Goal: Find specific page/section: Find specific page/section

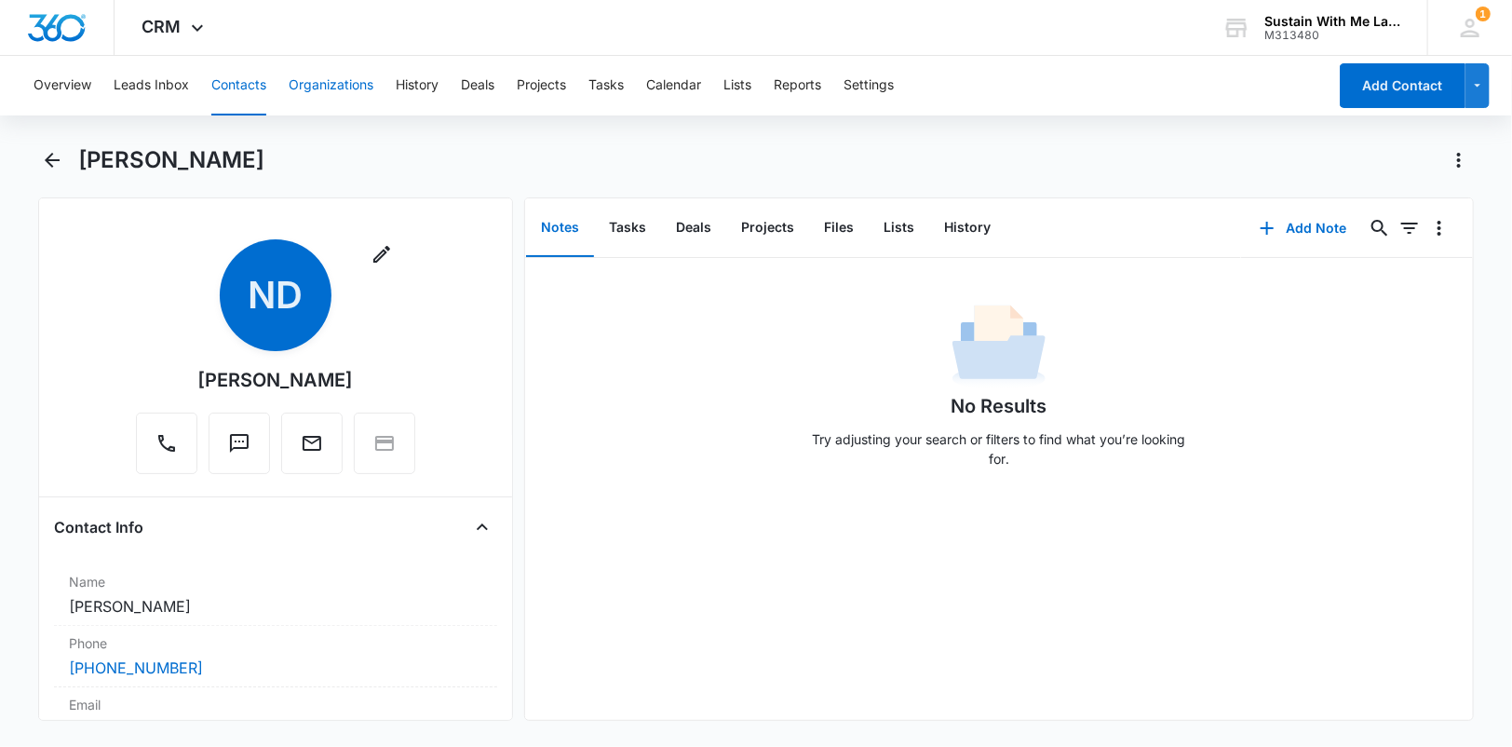
scroll to position [493, 0]
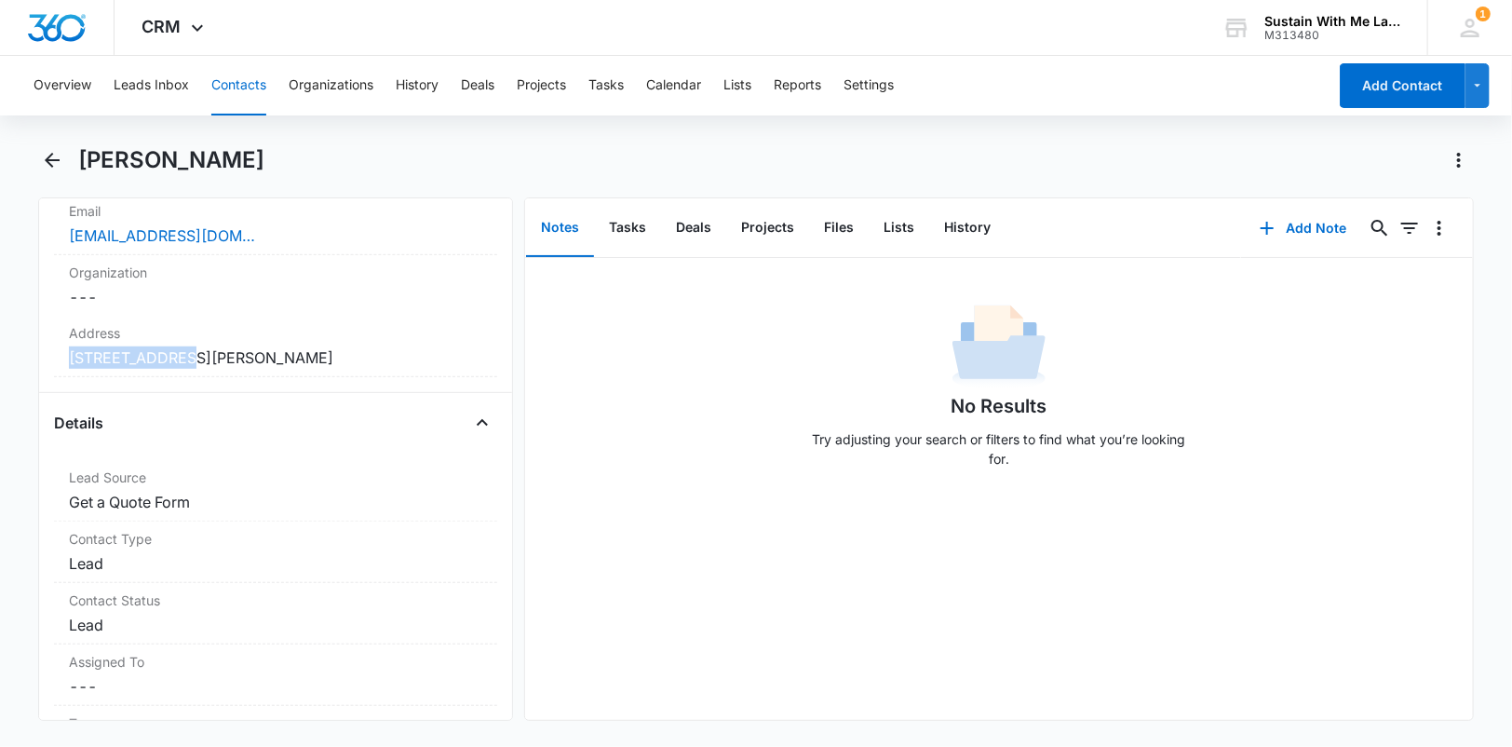
click at [265, 83] on button "Contacts" at bounding box center [238, 86] width 55 height 60
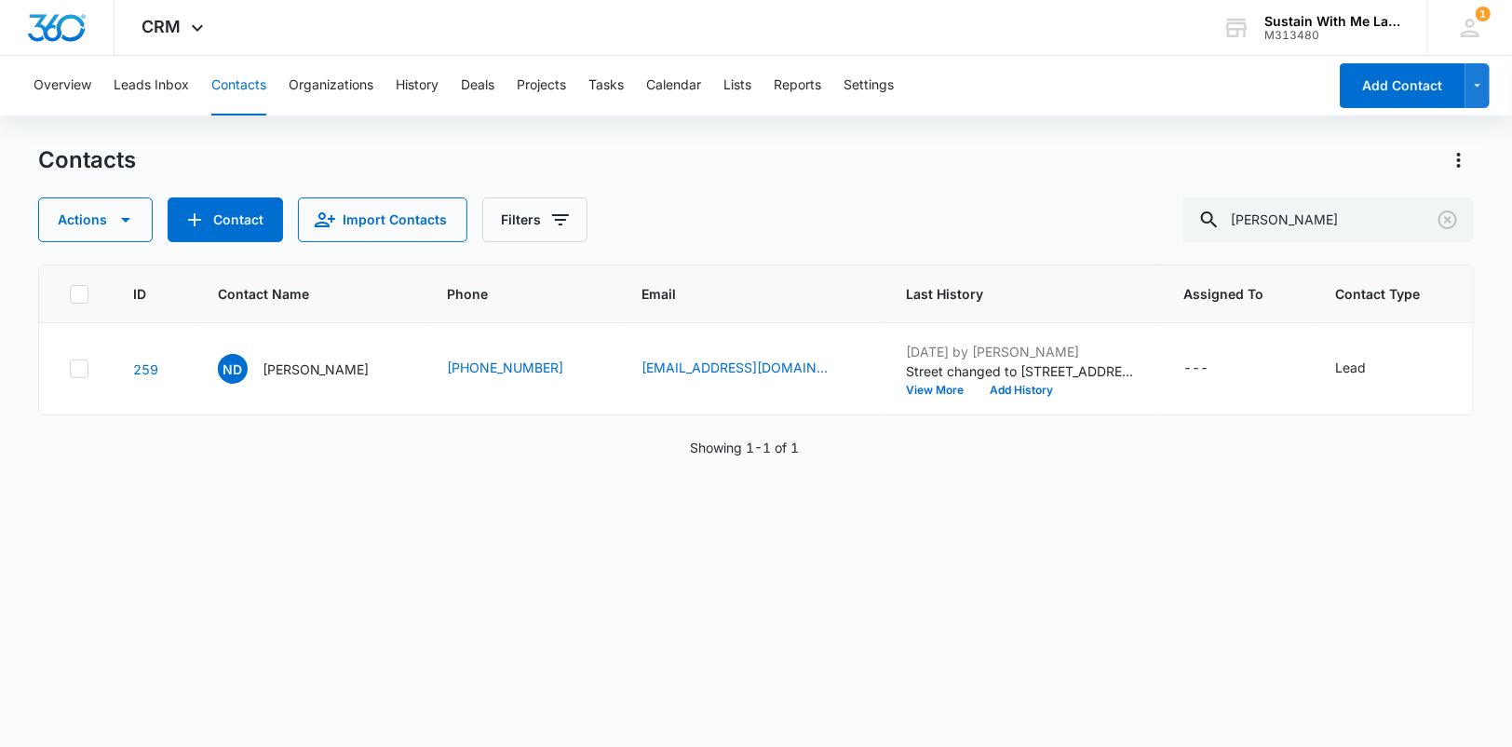
drag, startPoint x: 1053, startPoint y: 235, endPoint x: 1192, endPoint y: 249, distance: 139.4
click at [1052, 235] on div "Actions Contact Import Contacts Filters [PERSON_NAME]" at bounding box center [756, 219] width 1436 height 45
click at [1074, 218] on div "Actions Contact Import Contacts Filters [PERSON_NAME]" at bounding box center [756, 219] width 1436 height 45
click at [1329, 226] on input "[PERSON_NAME]" at bounding box center [1328, 219] width 290 height 45
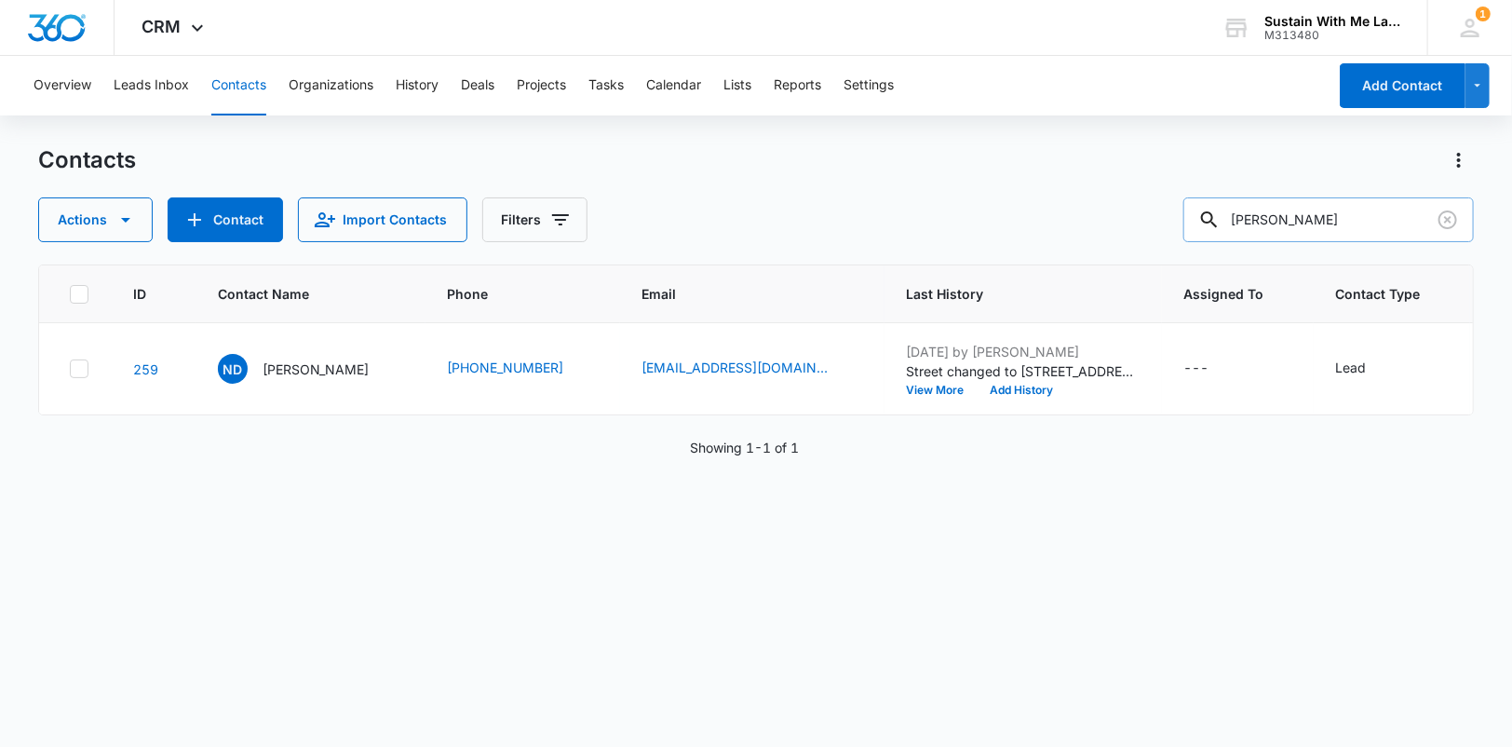
type input "[PERSON_NAME]"
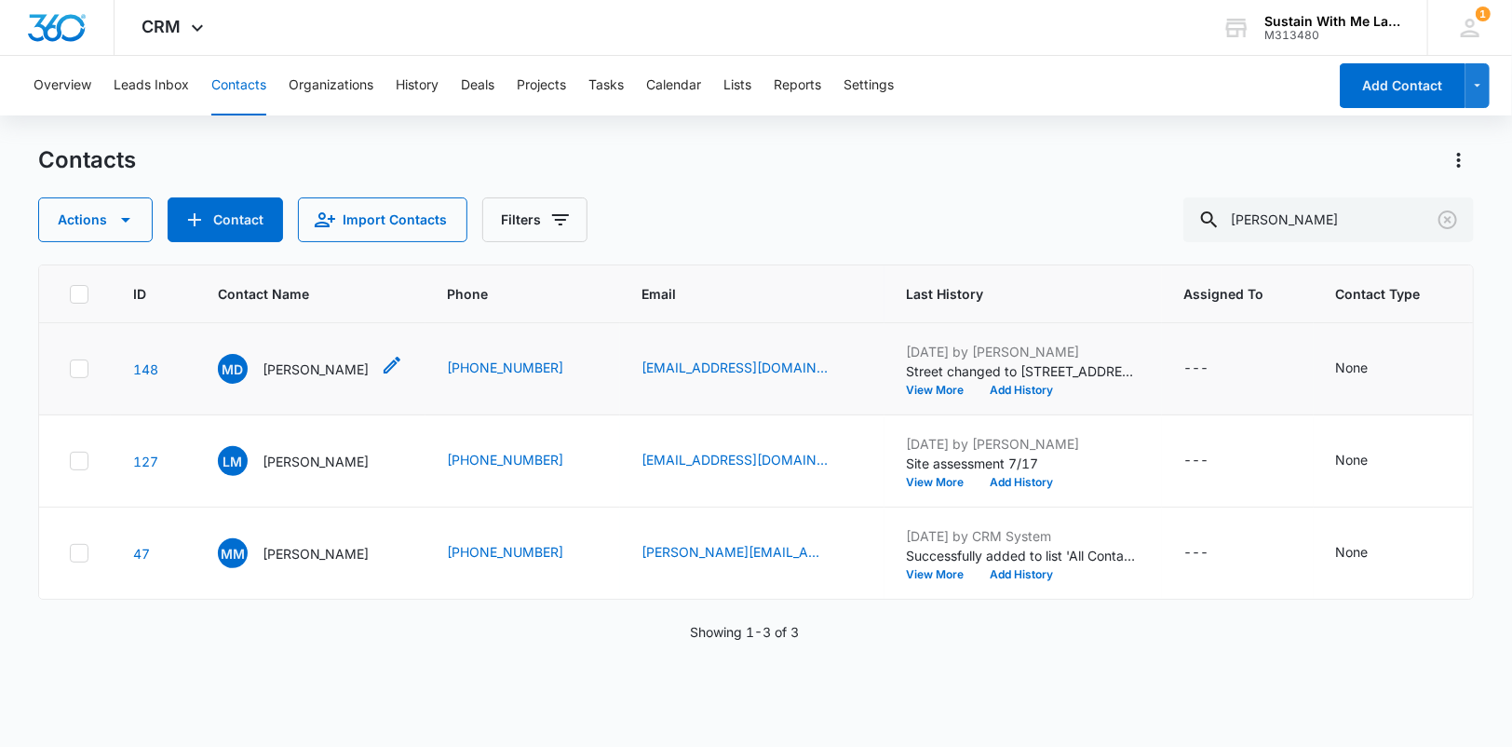
click at [295, 379] on p "[PERSON_NAME]" at bounding box center [316, 369] width 107 height 20
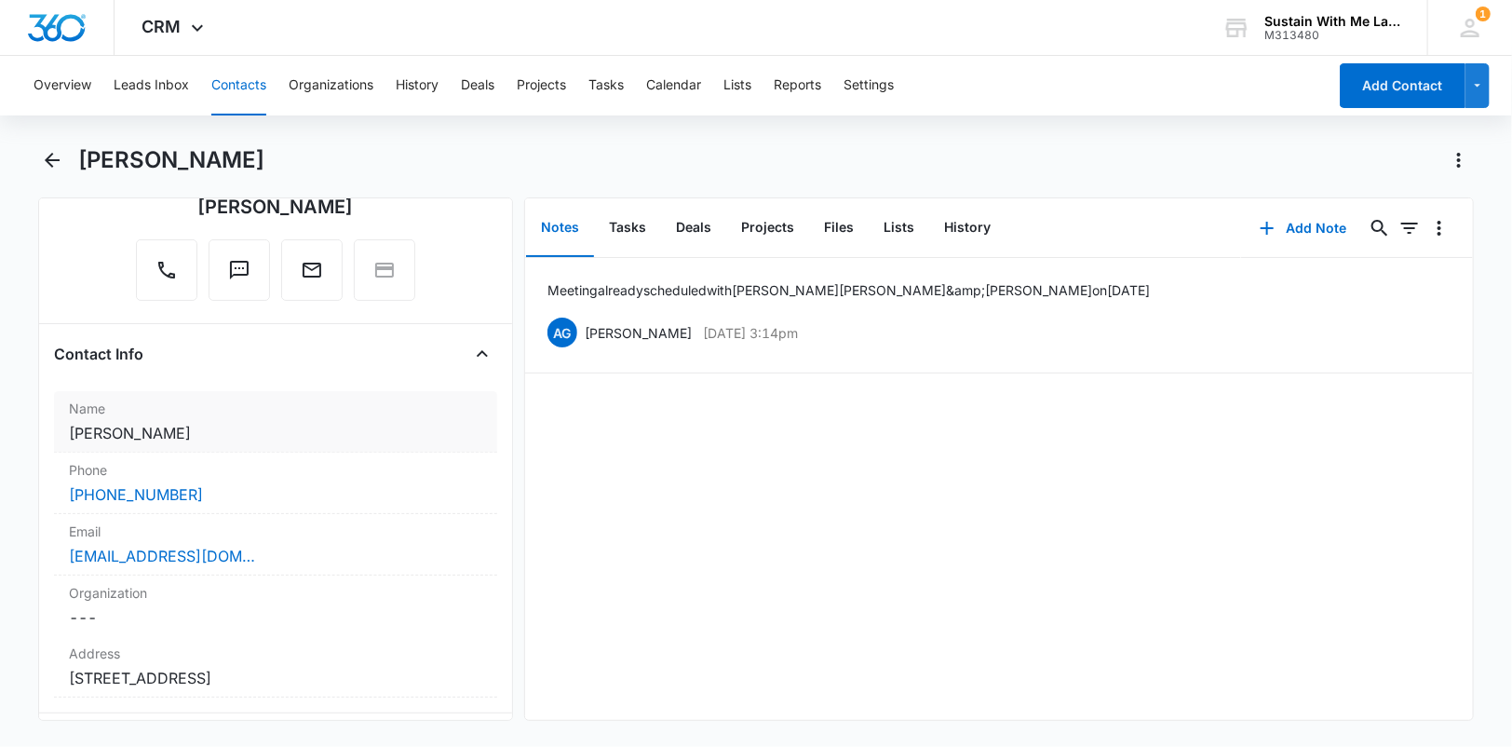
scroll to position [169, 0]
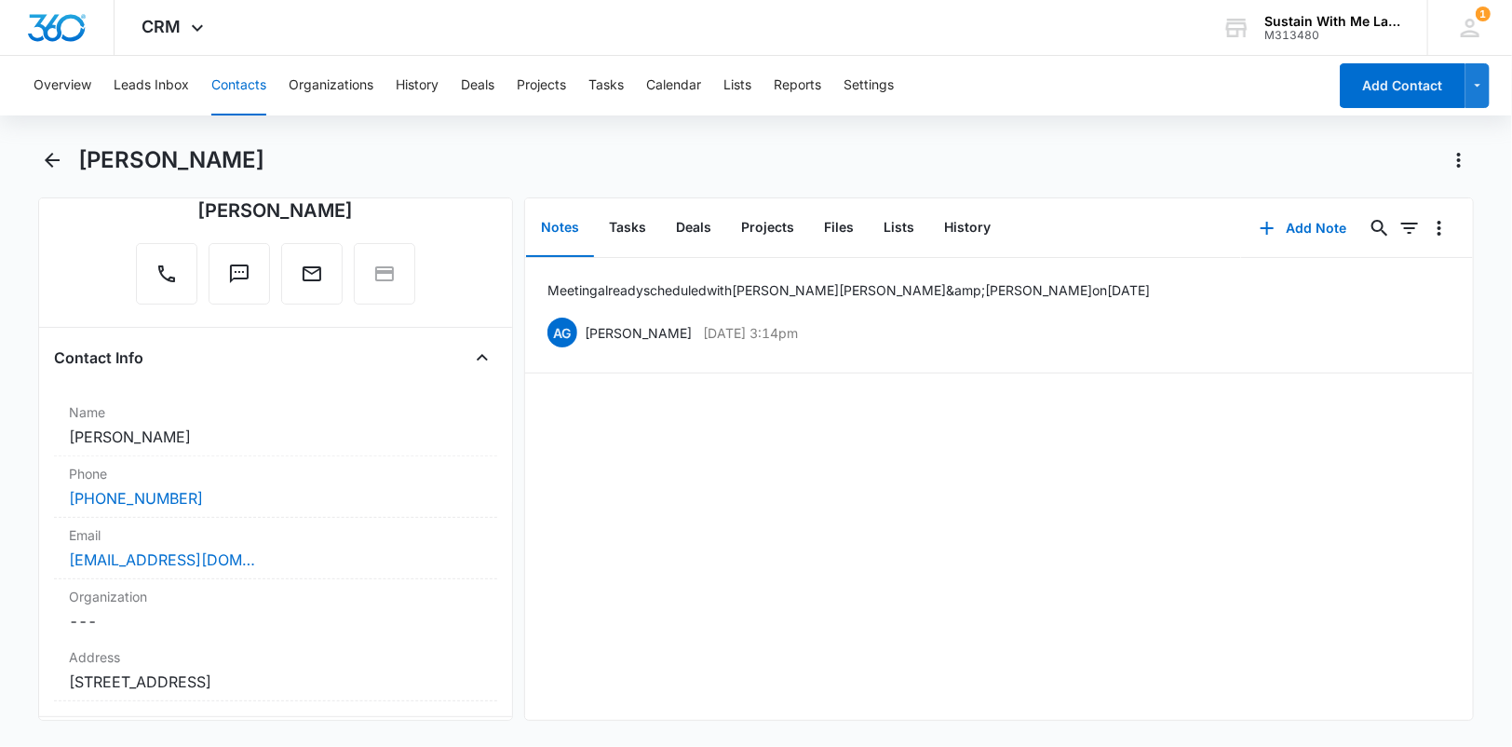
click at [255, 81] on button "Contacts" at bounding box center [238, 86] width 55 height 60
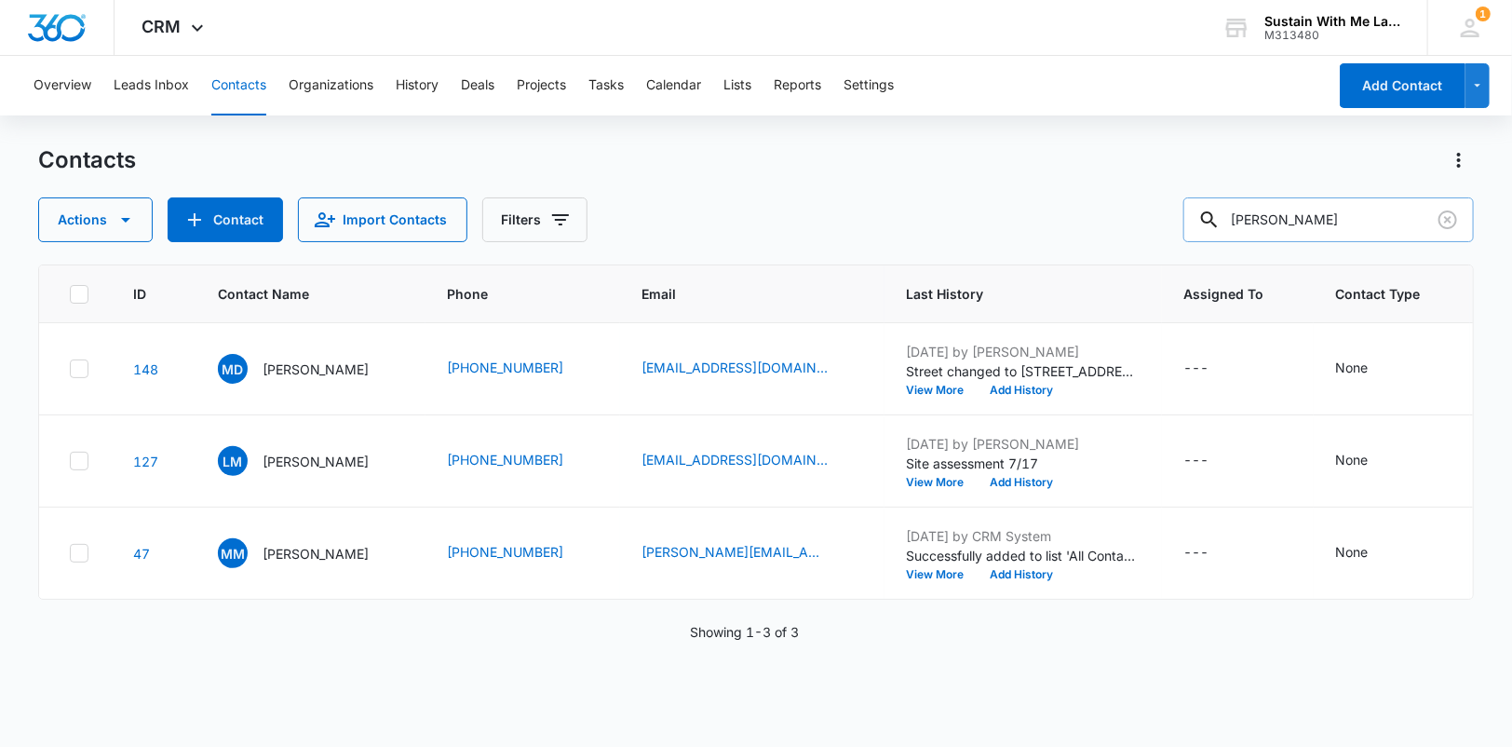
click at [1318, 217] on input "[PERSON_NAME]" at bounding box center [1328, 219] width 290 height 45
click at [1317, 216] on input "[PERSON_NAME]" at bounding box center [1328, 219] width 290 height 45
type input "[PERSON_NAME]"
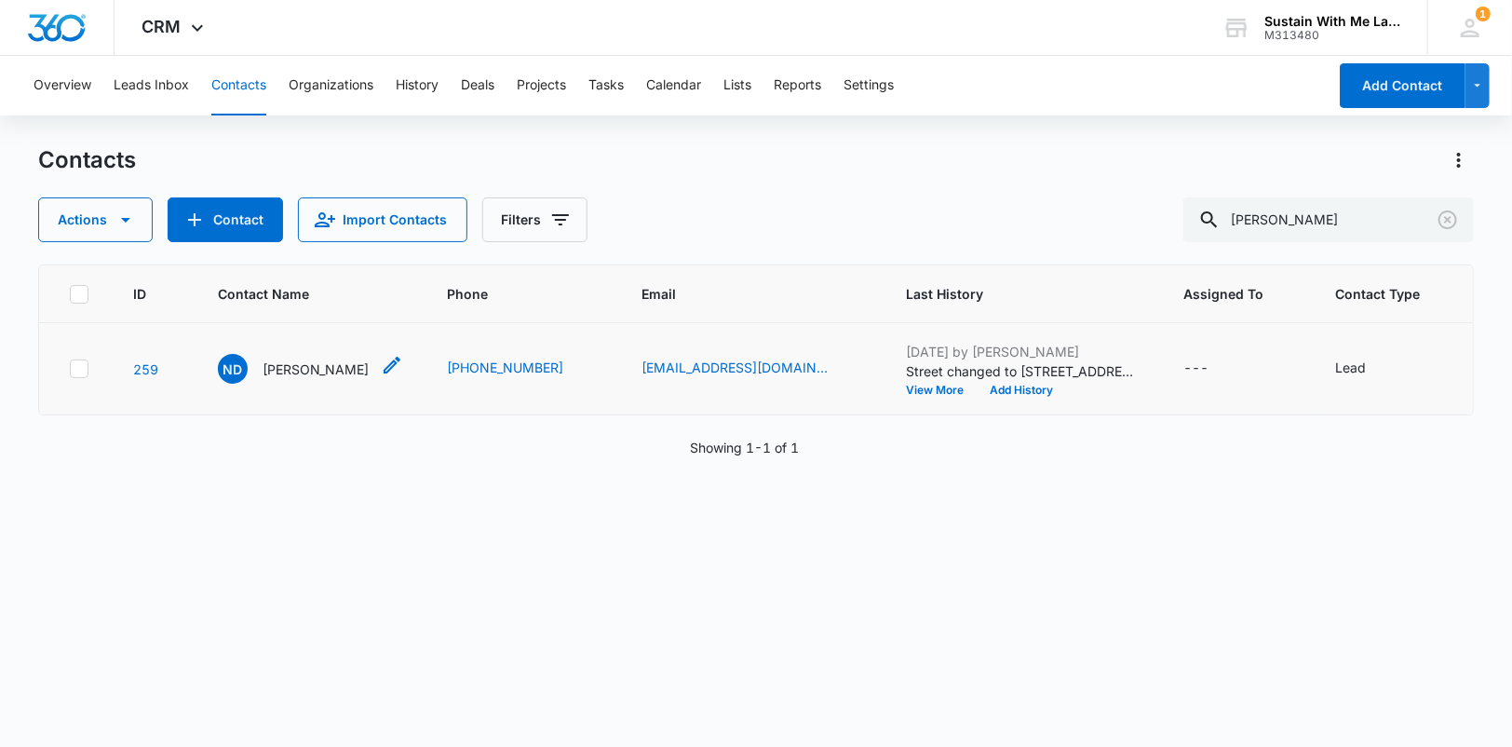
click at [288, 379] on p "[PERSON_NAME]" at bounding box center [316, 369] width 107 height 20
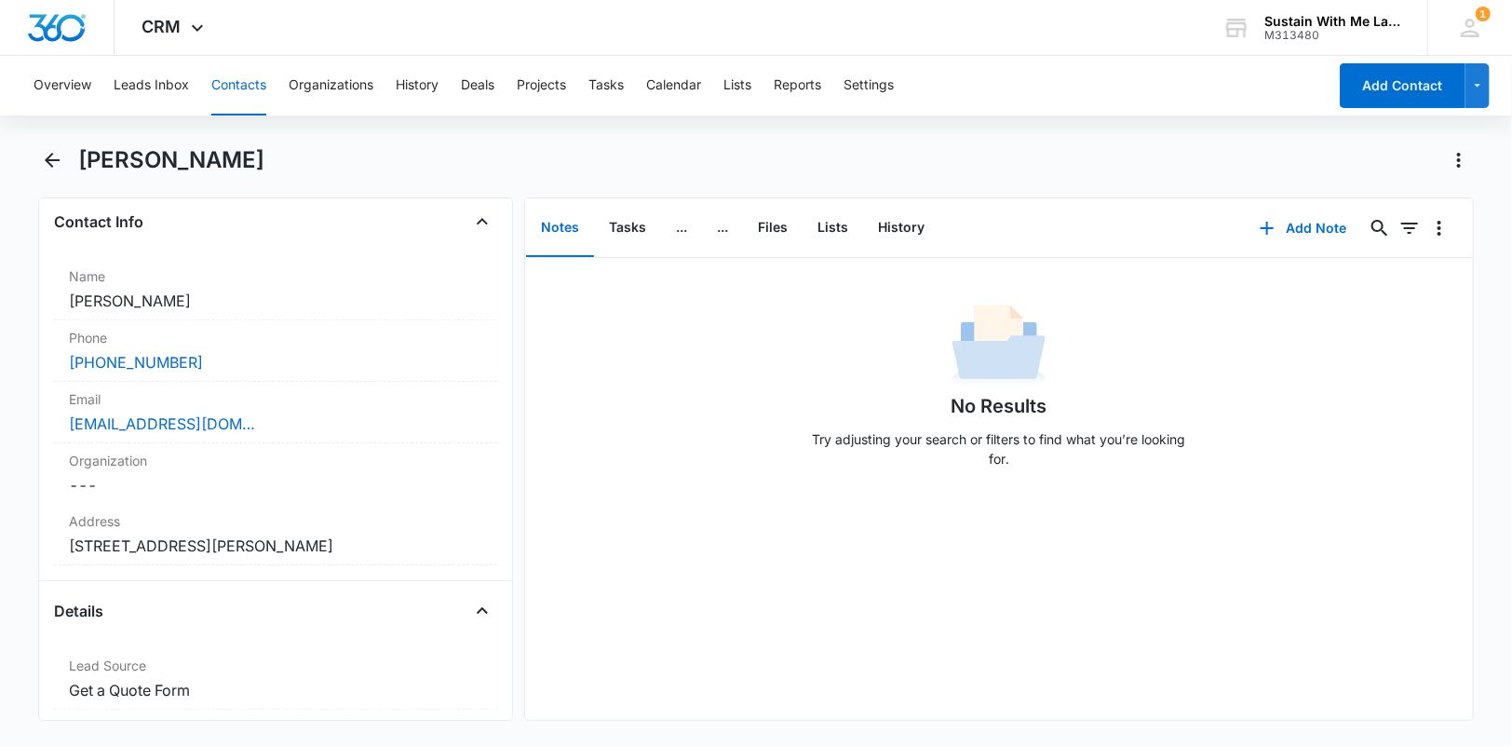
scroll to position [312, 0]
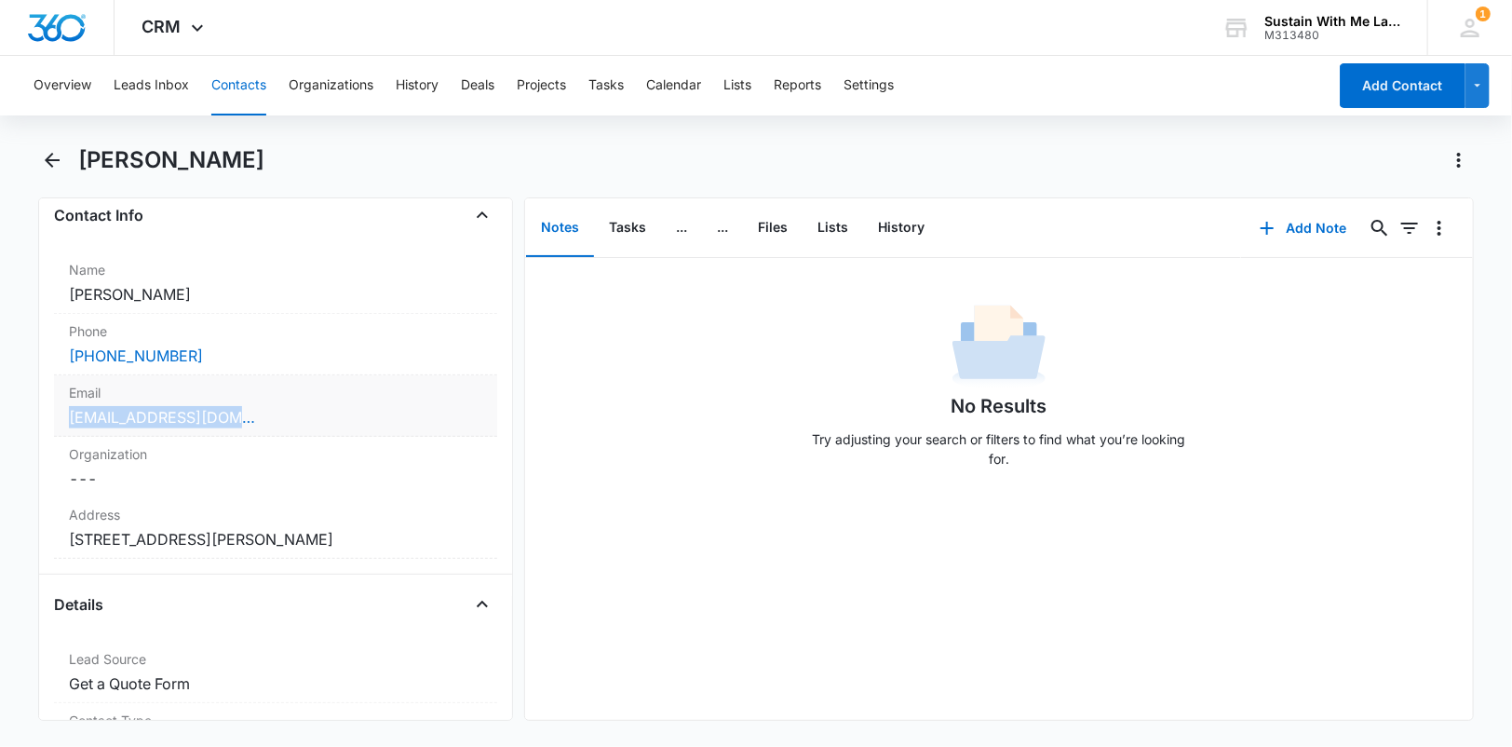
drag, startPoint x: 24, startPoint y: 405, endPoint x: 275, endPoint y: 413, distance: 250.6
click at [276, 413] on main "[PERSON_NAME] Remove ND [PERSON_NAME] Contact Info Name Cancel Save Changes [PE…" at bounding box center [756, 444] width 1512 height 598
click at [228, 413] on link "[EMAIL_ADDRESS][DOMAIN_NAME]" at bounding box center [162, 417] width 186 height 22
